Goal: Navigation & Orientation: Find specific page/section

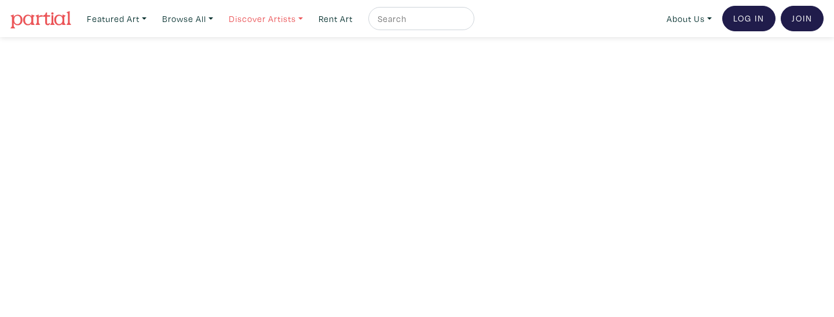
click at [294, 19] on link "Discover Artists" at bounding box center [265, 19] width 85 height 24
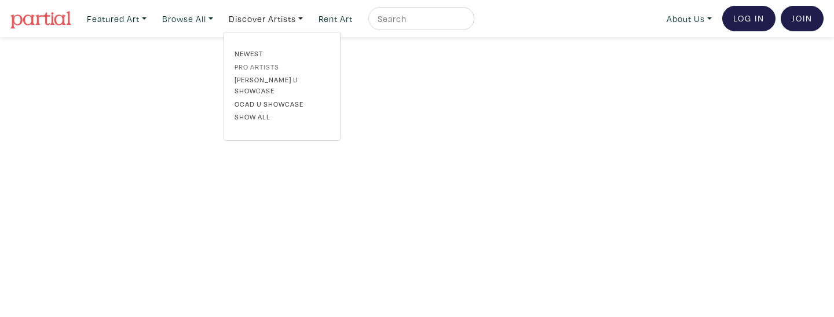
click at [277, 68] on link "Pro artists" at bounding box center [281, 66] width 95 height 10
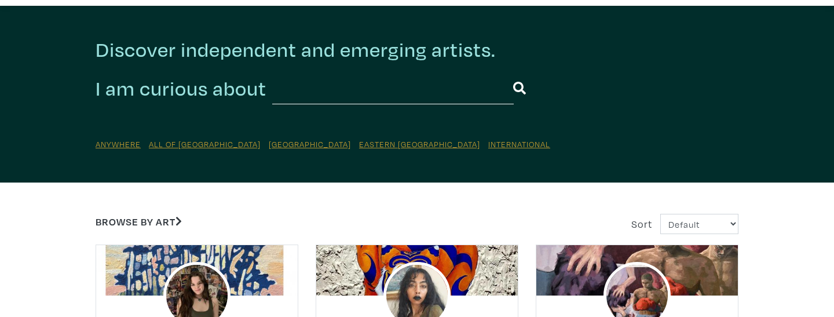
scroll to position [56, 0]
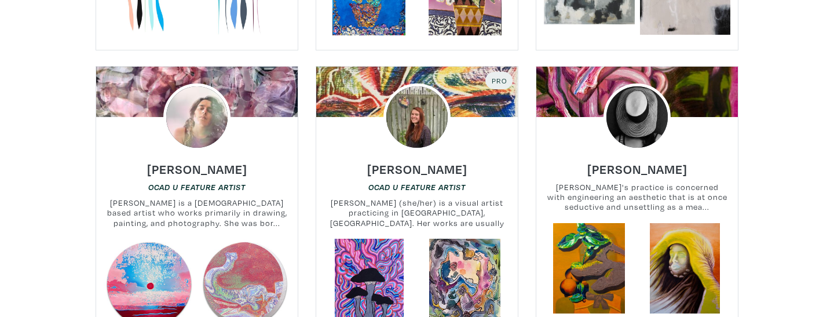
scroll to position [1061, 0]
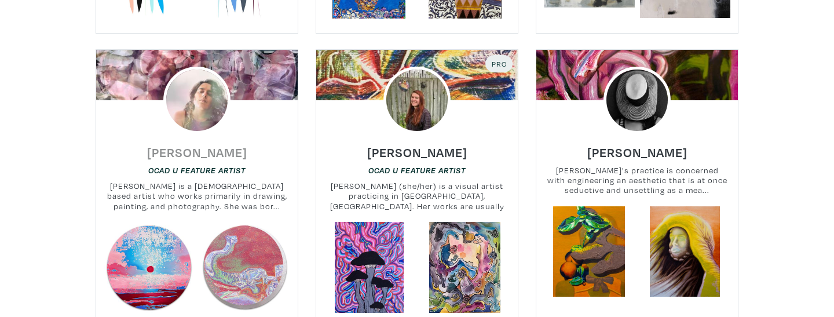
click at [233, 153] on h6 "Melissa Patel" at bounding box center [197, 152] width 100 height 16
